Goal: Information Seeking & Learning: Learn about a topic

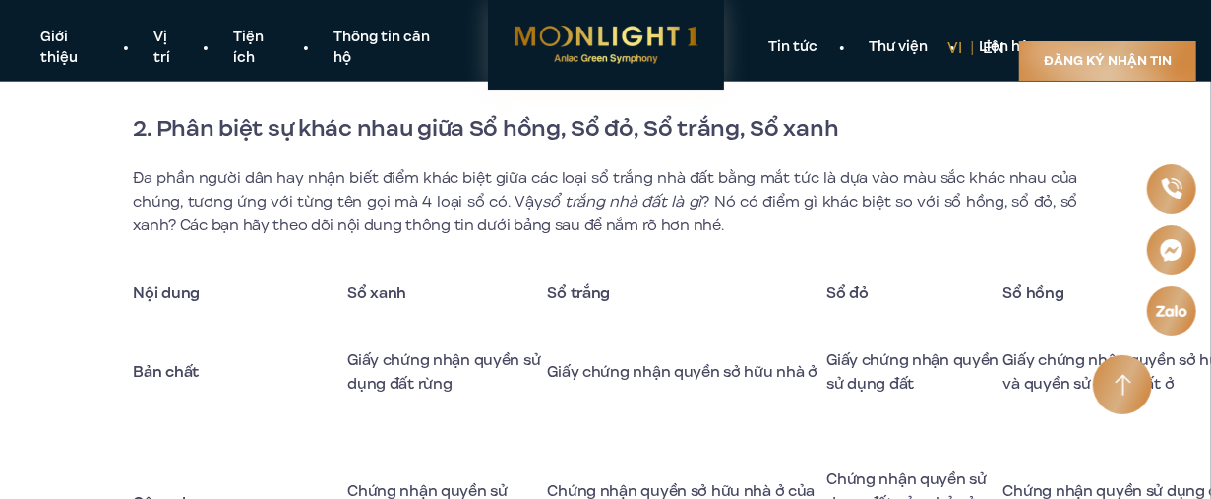
scroll to position [1869, 0]
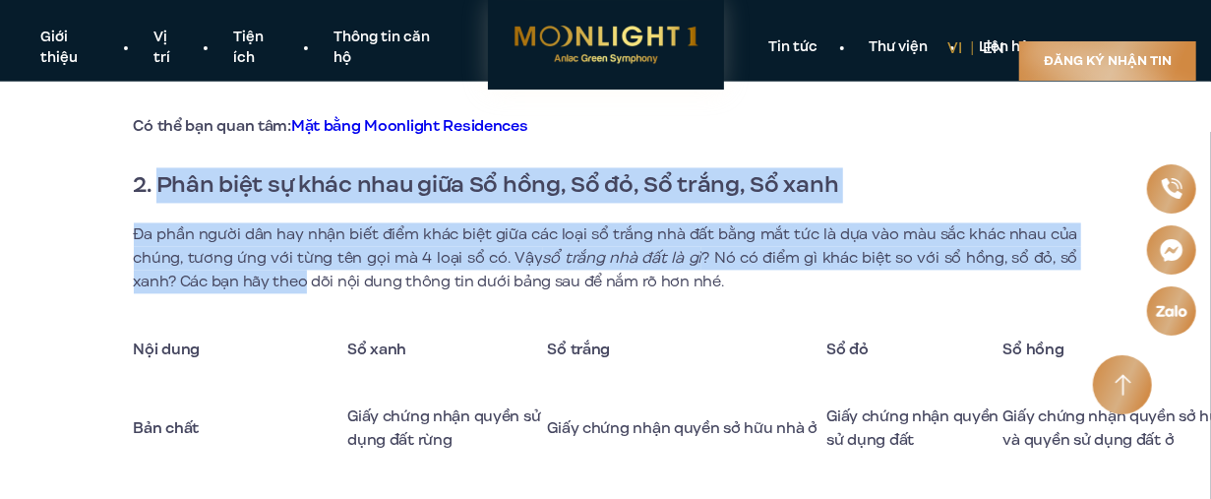
drag, startPoint x: 155, startPoint y: 182, endPoint x: 303, endPoint y: 278, distance: 176.2
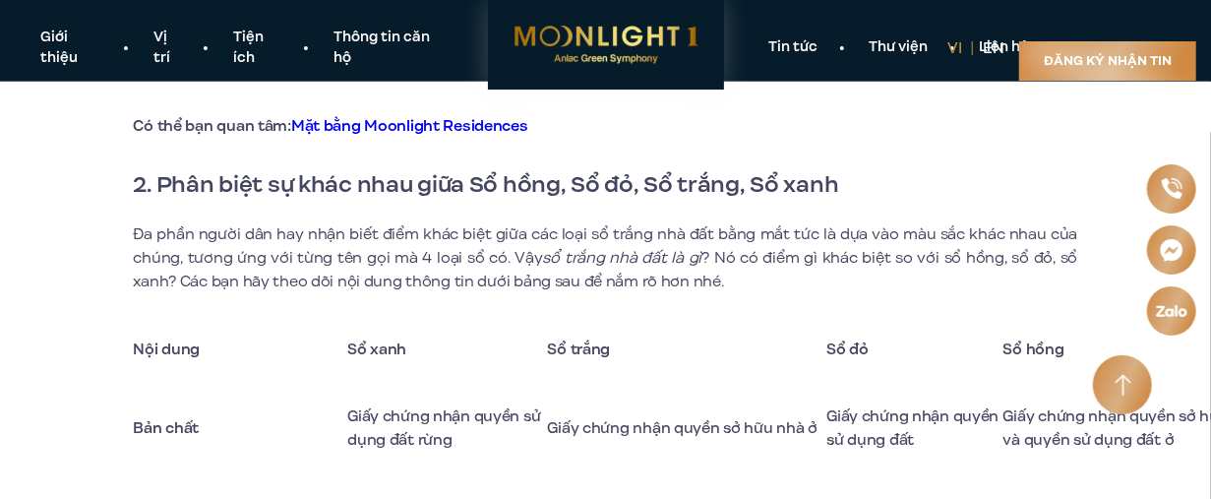
click at [405, 293] on p "Đa phần người dân hay nhận biết điểm khác biệt giữa các loại sổ trắng nhà đất b…" at bounding box center [606, 257] width 944 height 71
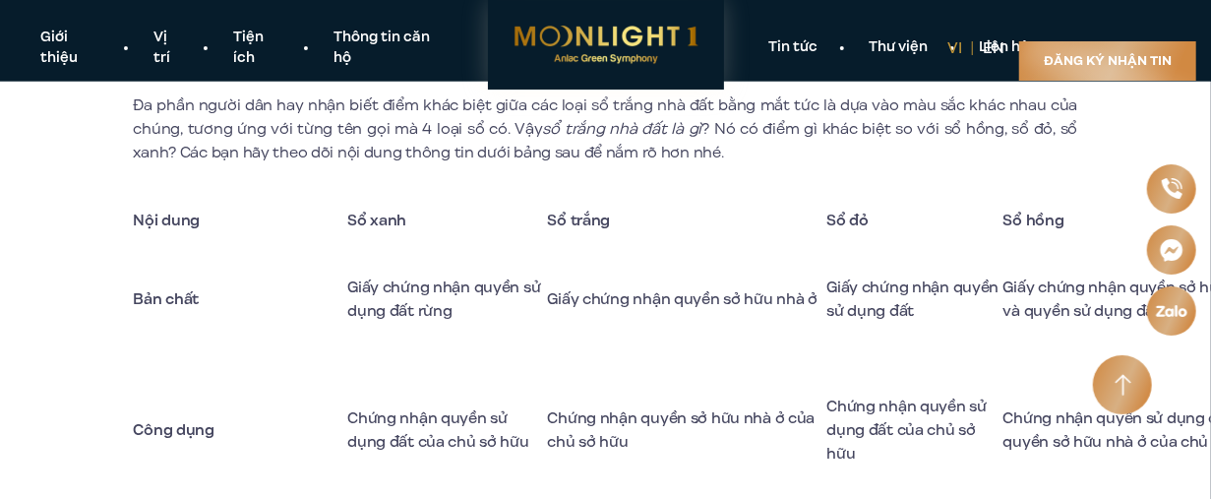
scroll to position [1967, 0]
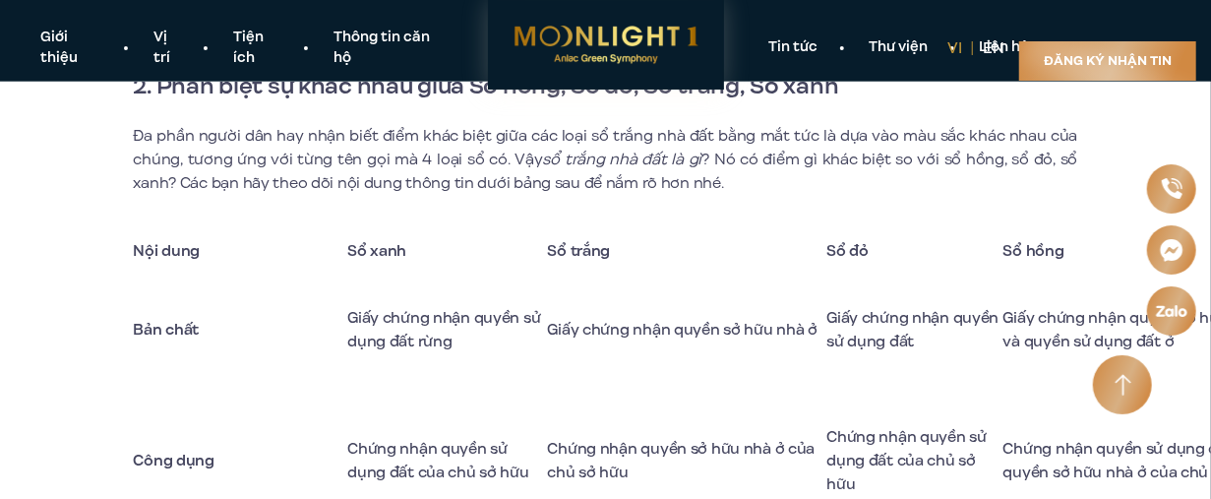
click at [136, 257] on strong "Nội dung" at bounding box center [167, 251] width 67 height 22
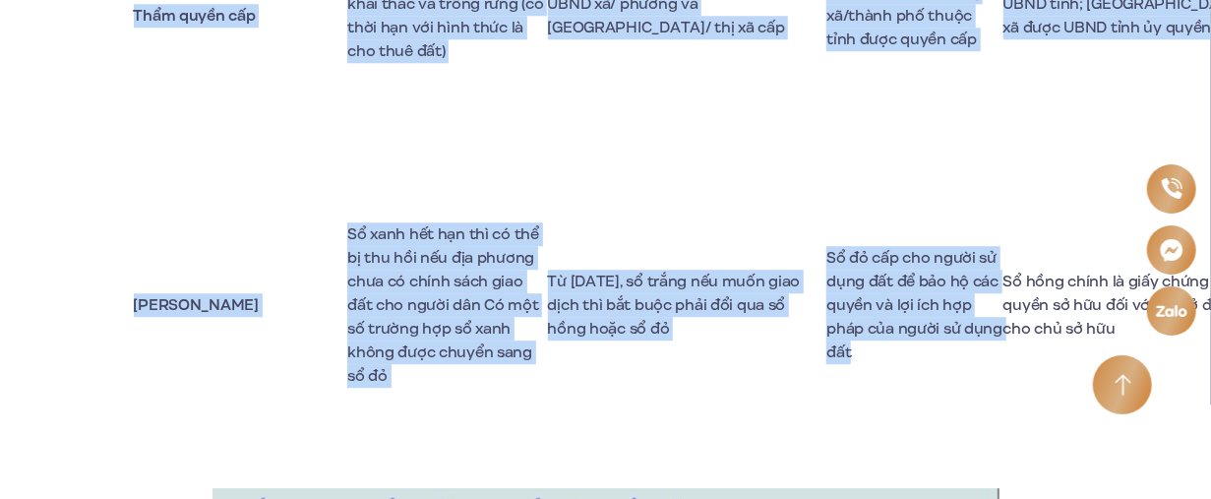
scroll to position [2656, 0]
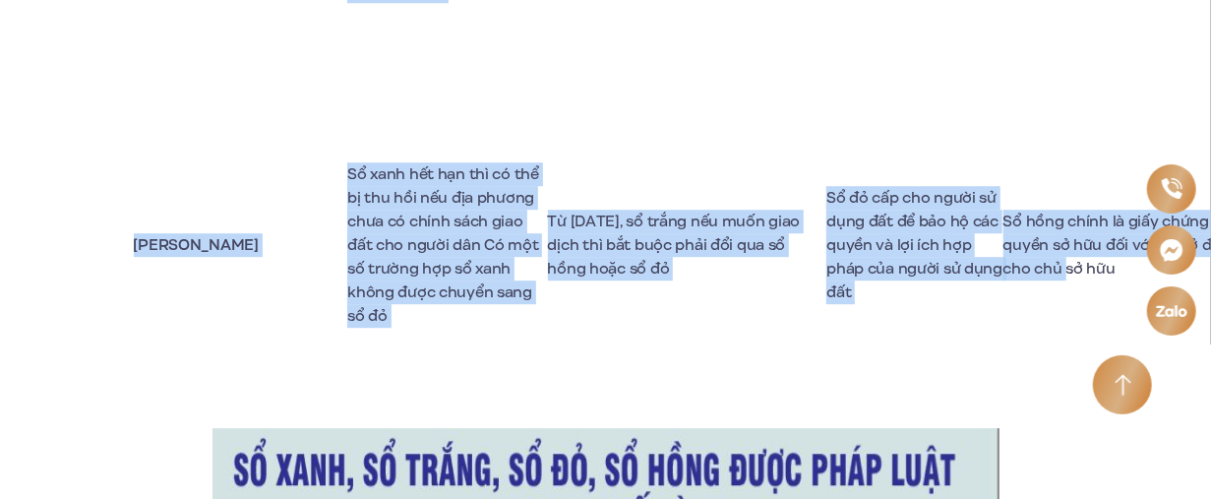
drag, startPoint x: 134, startPoint y: 259, endPoint x: 1127, endPoint y: 275, distance: 993.6
copy tbody "Lor ipsu Do sita Co adipi El se Do eius Tem inci Utla etdol magn aliqu en admi …"
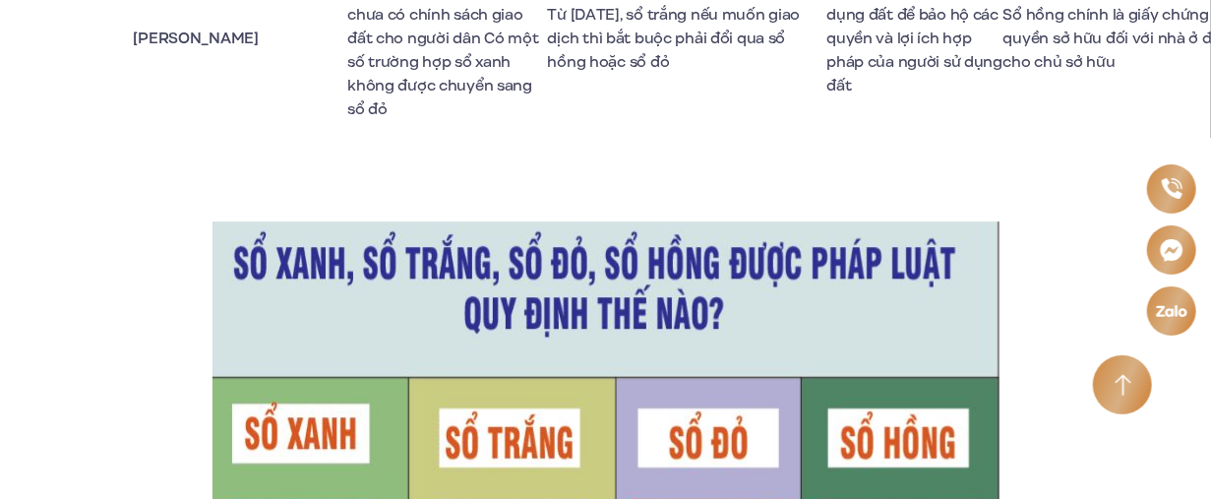
scroll to position [3049, 0]
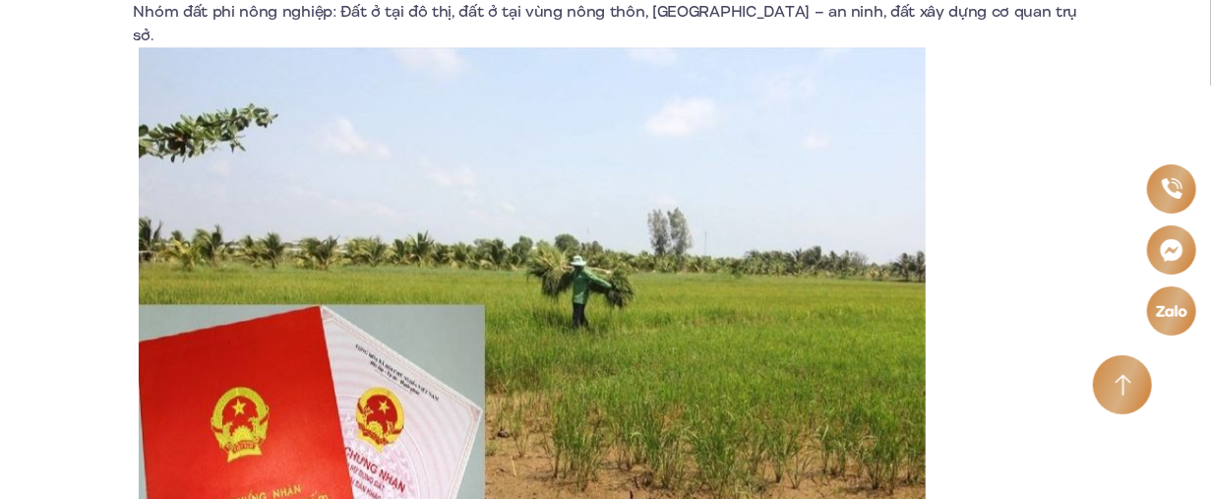
scroll to position [5705, 0]
